Goal: Information Seeking & Learning: Learn about a topic

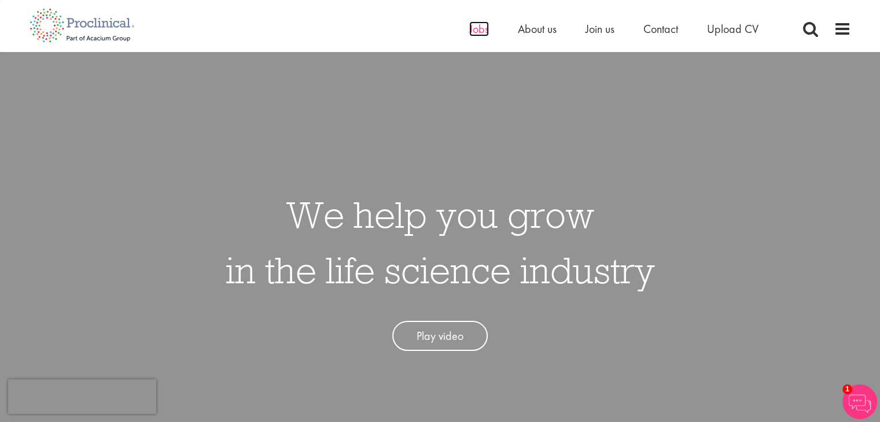
click at [481, 31] on span "Jobs" at bounding box center [479, 28] width 20 height 15
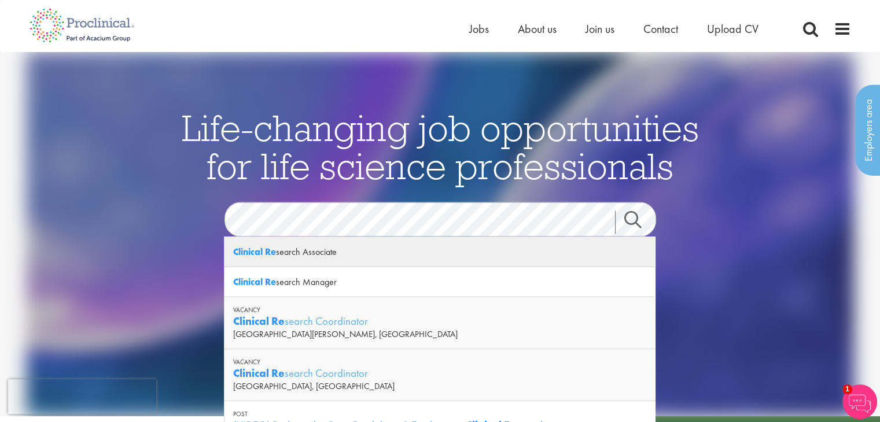
click at [412, 250] on div "Clinical Re search Associate" at bounding box center [439, 252] width 430 height 30
